Goal: Check status

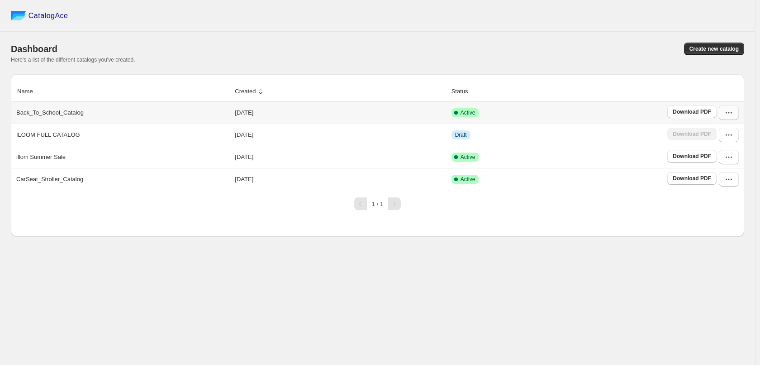
click at [726, 117] on icon "button" at bounding box center [728, 112] width 9 height 9
click at [616, 85] on th "Status" at bounding box center [557, 91] width 216 height 20
